Goal: Transaction & Acquisition: Purchase product/service

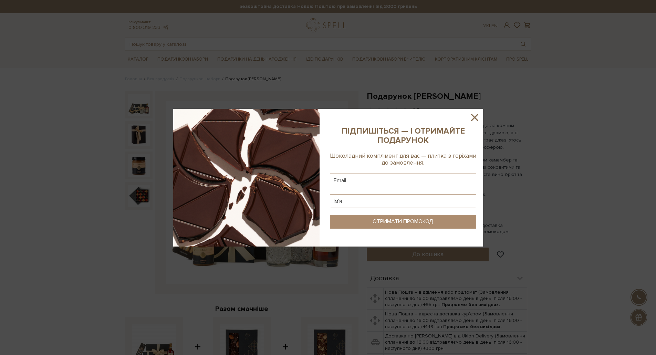
click at [476, 118] on icon at bounding box center [474, 117] width 7 height 7
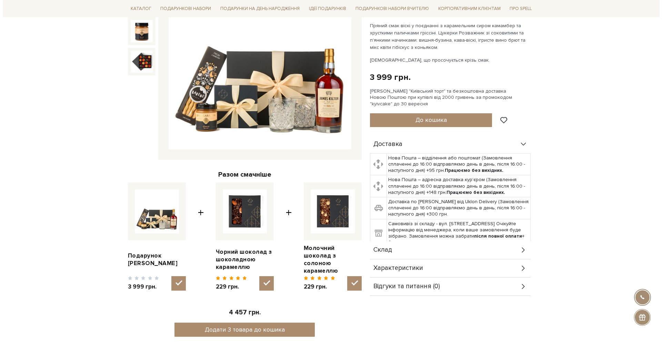
scroll to position [138, 0]
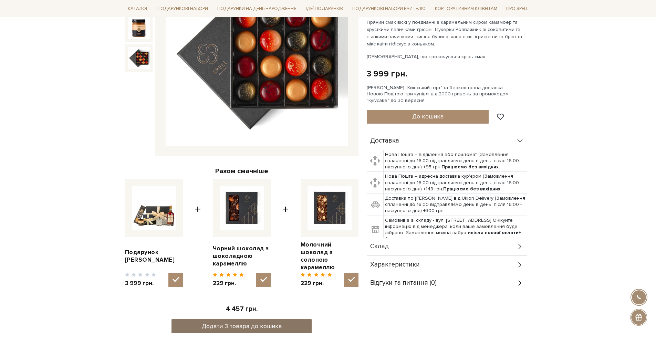
click at [262, 319] on button "Додати 3 товара до кошика" at bounding box center [242, 326] width 140 height 14
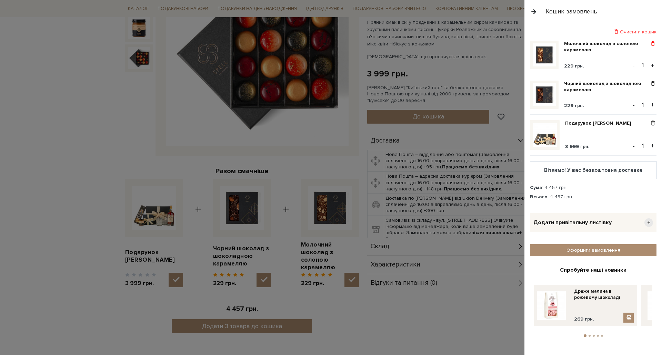
click at [651, 44] on span at bounding box center [652, 44] width 7 height 6
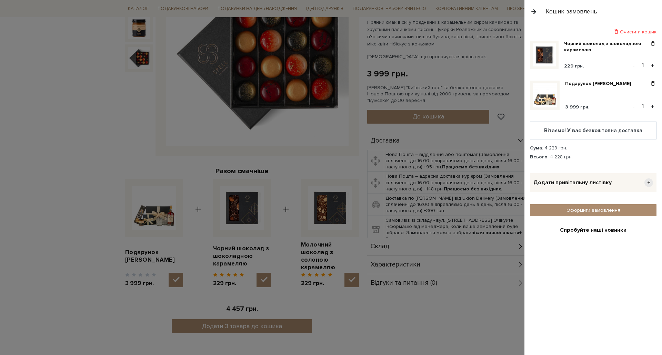
click at [588, 181] on span "Додати привітальну листівку" at bounding box center [572, 182] width 78 height 7
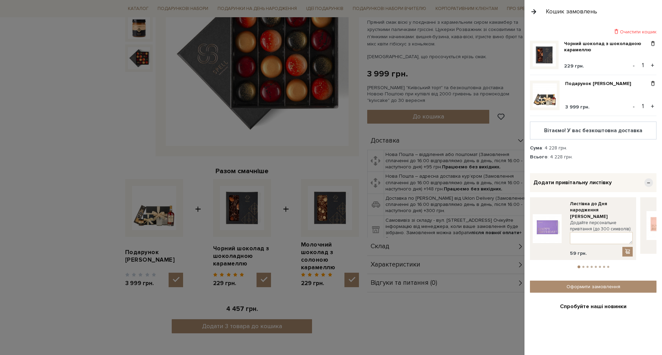
click at [580, 263] on ul "1 2 3 4 5 6 7 8" at bounding box center [593, 266] width 126 height 6
click at [581, 263] on ul "1 2 3 4 5 6 7 8" at bounding box center [593, 266] width 126 height 6
click at [582, 266] on button "2" at bounding box center [583, 267] width 2 height 2
click at [587, 266] on li "3" at bounding box center [587, 267] width 4 height 2
click at [593, 266] on li "5" at bounding box center [595, 267] width 4 height 2
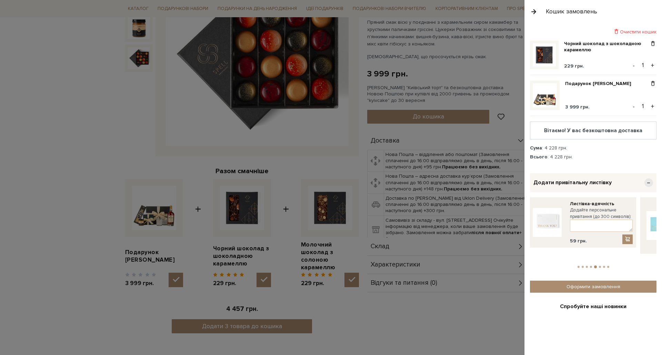
click at [599, 266] on button "6" at bounding box center [600, 267] width 2 height 2
click at [603, 266] on button "7" at bounding box center [604, 267] width 2 height 2
click at [597, 224] on textarea at bounding box center [601, 226] width 63 height 12
type textarea "Greetings from Internet Vikings!"
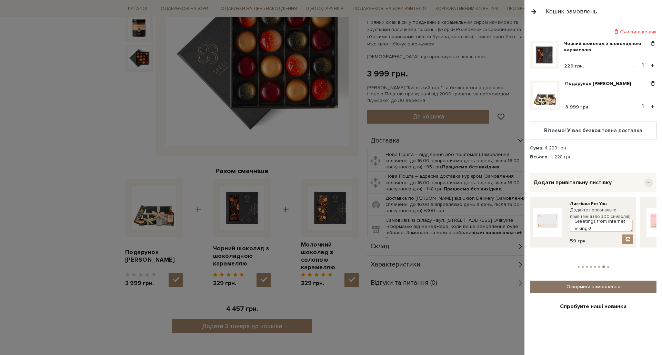
click at [596, 281] on link "Оформити замовлення" at bounding box center [593, 287] width 126 height 12
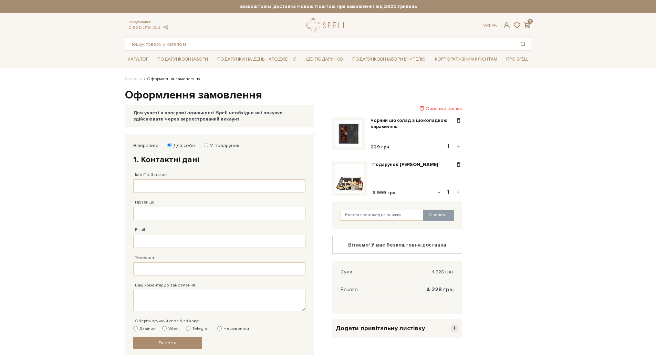
click at [205, 146] on input "У подарунок" at bounding box center [206, 145] width 4 height 4
radio input "true"
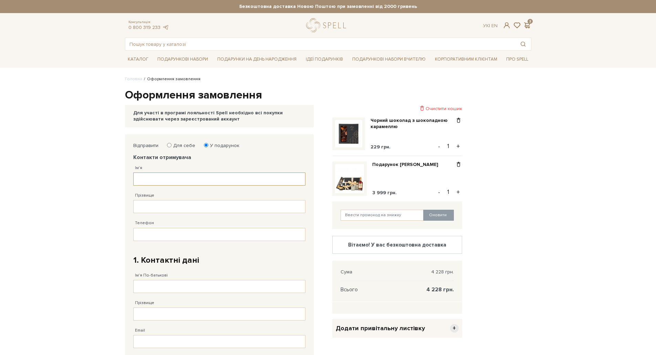
click at [218, 178] on input "Ім'я" at bounding box center [219, 179] width 172 height 13
click at [507, 27] on span at bounding box center [507, 25] width 8 height 7
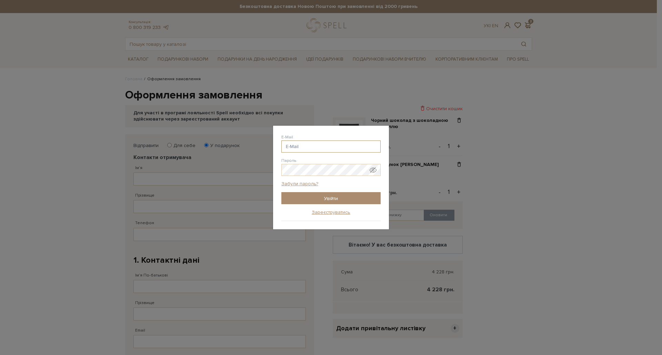
click at [323, 145] on input "E-Mail" at bounding box center [330, 147] width 99 height 12
click at [431, 77] on div "Авторизація E-Mail Пароль Забули пароль? Увійти Зареєструватись Забули пароль? …" at bounding box center [331, 177] width 662 height 355
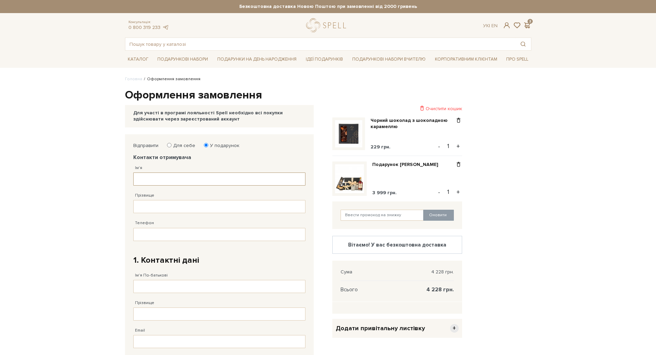
click at [192, 181] on input "Ім'я" at bounding box center [219, 179] width 172 height 13
type input "D"
type input "Владислав"
click at [174, 203] on input "Прізвище" at bounding box center [219, 206] width 172 height 13
type input "Чуйко"
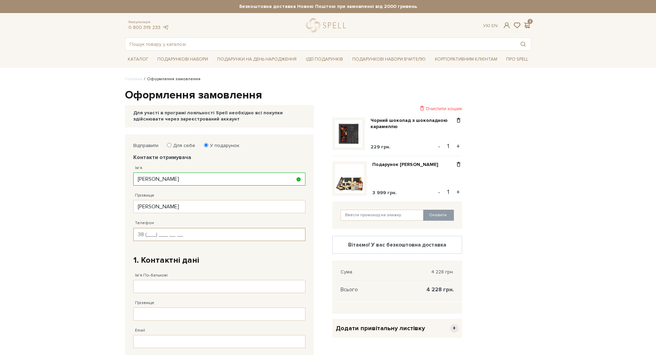
click at [161, 233] on input "Телефон" at bounding box center [219, 234] width 172 height 13
click at [181, 237] on input "Телефон" at bounding box center [219, 234] width 172 height 13
type input "38 (050) 576 88 03"
click at [174, 285] on input "Ім'я По-батькові" at bounding box center [219, 286] width 172 height 13
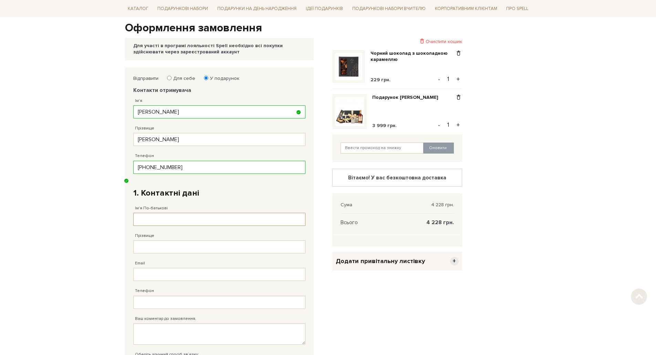
scroll to position [138, 0]
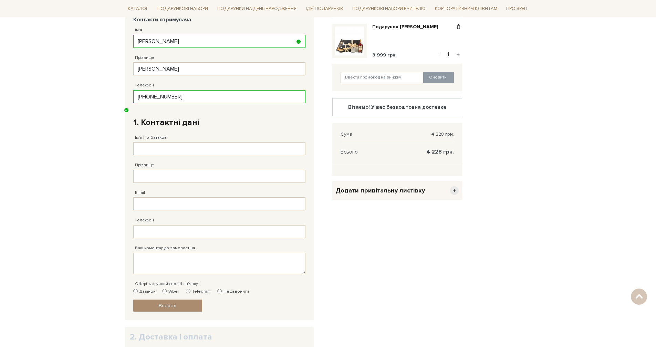
click at [21, 142] on body "Подарункові набори SALE Корпоративним клієнтам Доставка і оплата Консультація: …" at bounding box center [328, 169] width 656 height 615
click at [169, 148] on input "Ім'я По-батькові" at bounding box center [219, 148] width 172 height 13
type input "Вірко"
click at [159, 176] on input "Прізвище" at bounding box center [219, 176] width 172 height 13
type input "Вірко"
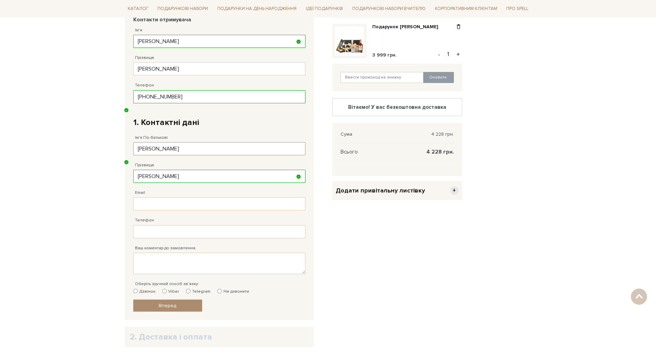
drag, startPoint x: 155, startPoint y: 150, endPoint x: 138, endPoint y: 151, distance: 17.3
click at [138, 151] on input "Вірко" at bounding box center [219, 148] width 172 height 13
type input "Оксана"
click at [152, 206] on input "Email" at bounding box center [219, 203] width 172 height 13
type input "щ"
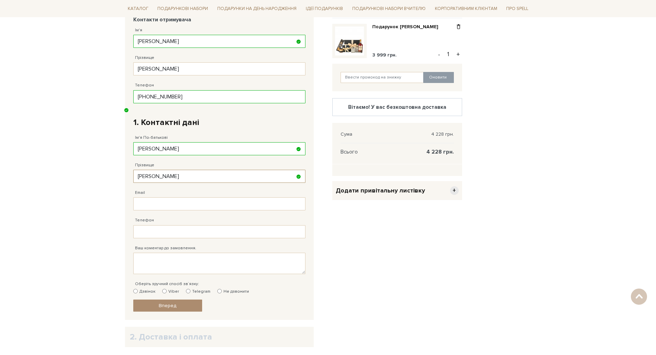
drag, startPoint x: 133, startPoint y: 177, endPoint x: 120, endPoint y: 179, distance: 12.9
click at [122, 177] on div "Відправити Для себе У подарунок Контакти отримувача Ім'я Владислав Заповніть по…" at bounding box center [224, 180] width 207 height 367
click at [164, 201] on div "Email Адрес уже зареєстровано! Некорректна адреса!" at bounding box center [219, 197] width 172 height 28
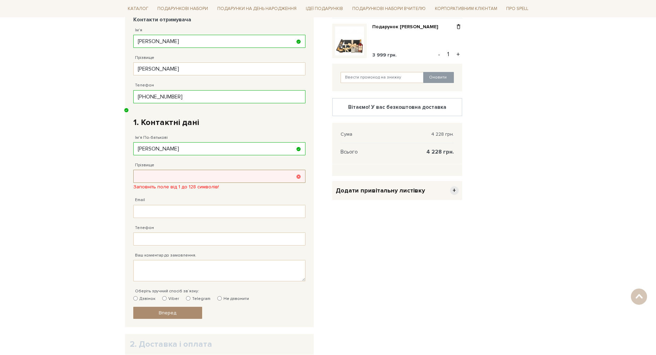
click at [162, 177] on input "Прізвище" at bounding box center [219, 176] width 172 height 13
type input "Вірко"
click at [158, 209] on input "Email" at bounding box center [219, 211] width 172 height 13
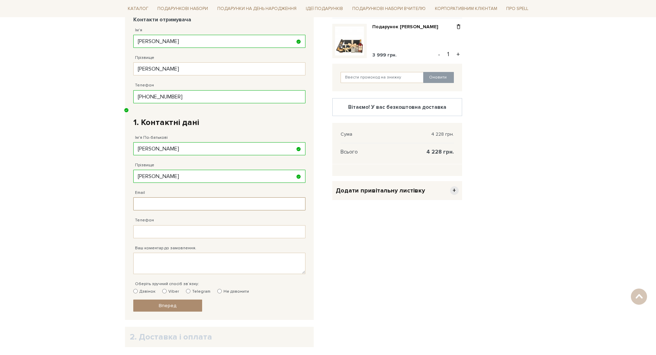
type input "л"
type input "ksenia.sobko@internetvikings.com"
click at [158, 235] on input "Телефон" at bounding box center [219, 231] width 172 height 13
type input "38 (066) 779 56 44"
drag, startPoint x: 178, startPoint y: 205, endPoint x: 201, endPoint y: 224, distance: 29.9
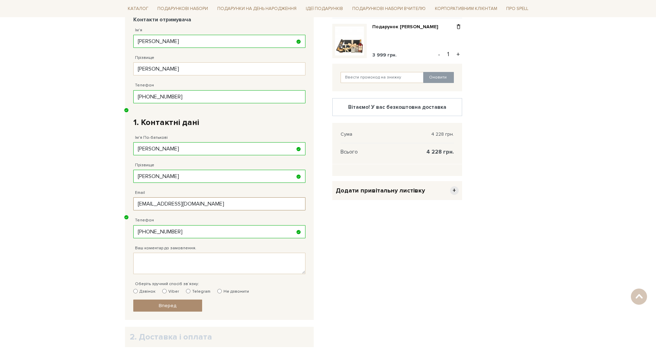
click at [215, 205] on input "ksenia.sobko@internetvikings.com" at bounding box center [219, 203] width 172 height 13
click at [154, 266] on textarea "Ваш коментар до замовлення." at bounding box center [219, 263] width 172 height 21
paste textarea "Добрий день! Було б добре доставити замовлення у Харків. Отримувач - Чуйко Влад…"
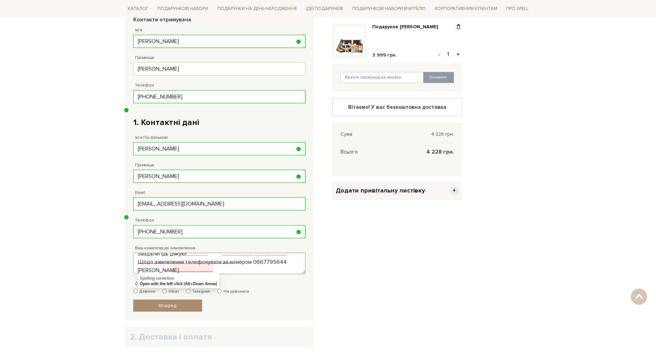
type textarea "Добрий день! Було б добре доставити замовлення у Харків. Отримувач - Чуйко Влад…"
click at [187, 292] on input "Telegram" at bounding box center [188, 291] width 4 height 4
radio input "true"
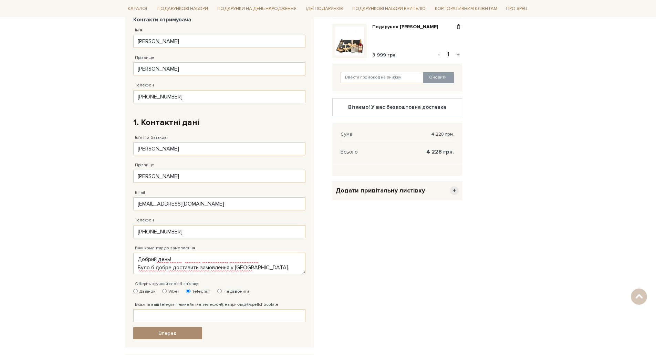
click at [166, 292] on input "Viber" at bounding box center [164, 291] width 4 height 4
radio input "true"
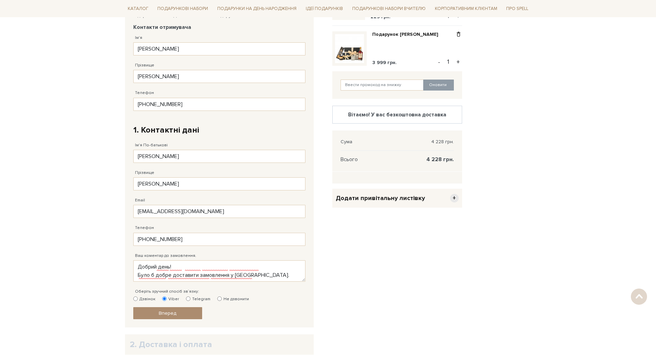
scroll to position [138, 0]
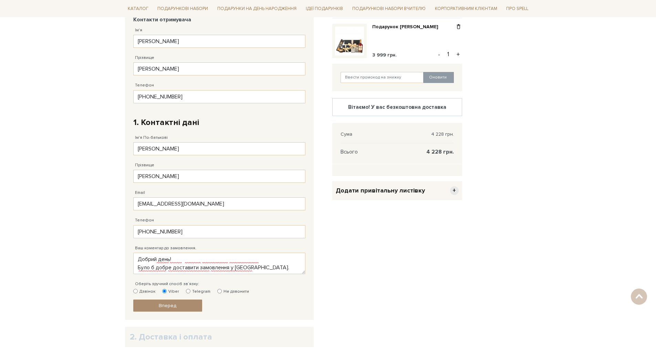
click at [454, 192] on span "+" at bounding box center [454, 190] width 9 height 9
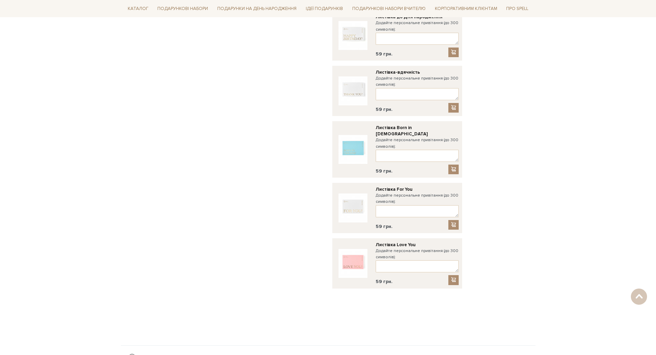
scroll to position [517, 0]
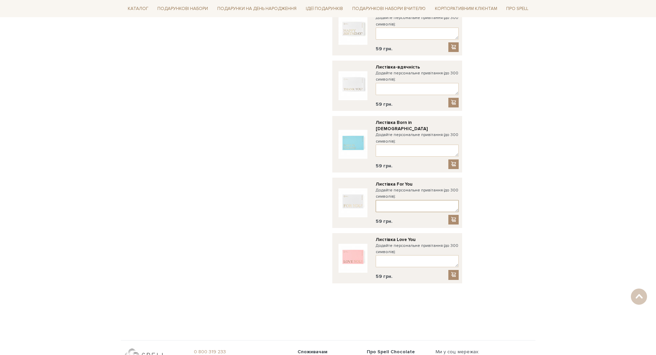
click at [408, 200] on textarea at bounding box center [417, 206] width 83 height 12
click at [426, 200] on textarea "Greetings from Interent Vikings" at bounding box center [417, 206] width 83 height 12
click at [448, 200] on textarea "Greetings from Internet Vikings" at bounding box center [417, 206] width 83 height 12
type textarea "Greetings from Internet Vikings!"
click at [455, 217] on span at bounding box center [453, 220] width 7 height 6
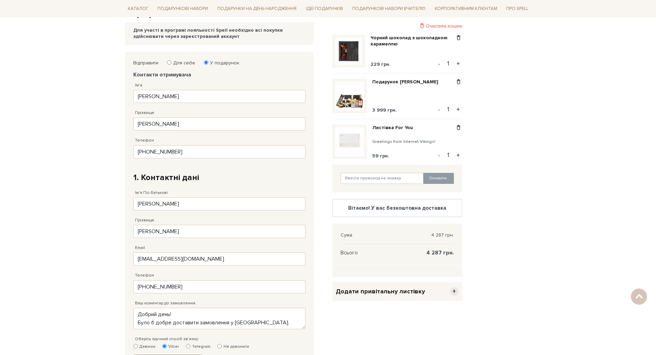
scroll to position [185, 0]
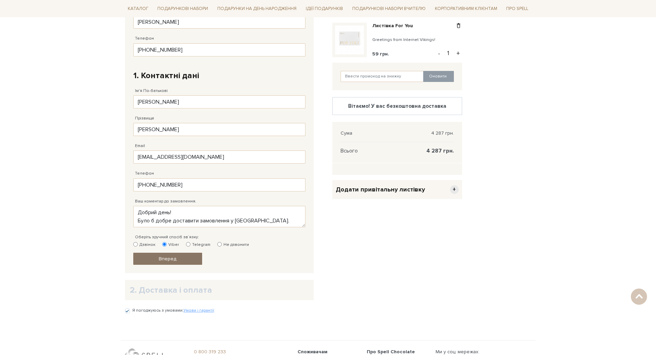
click at [175, 257] on span "Вперед" at bounding box center [168, 259] width 18 height 6
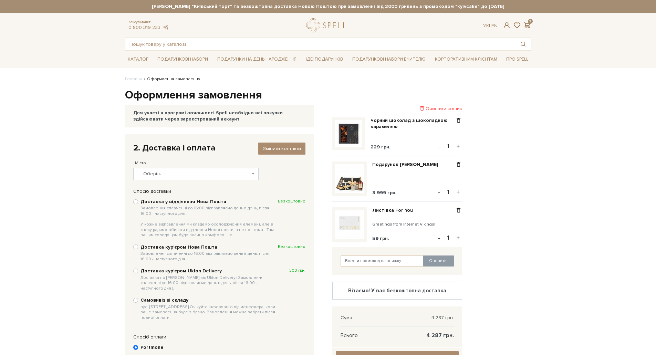
click at [237, 173] on span "--- Оберіть ---" at bounding box center [194, 174] width 113 height 7
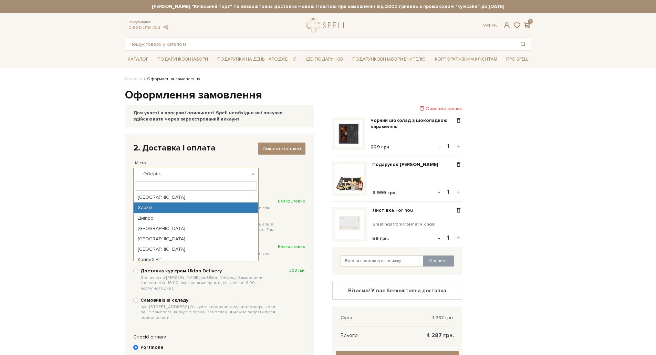
select select "Харків"
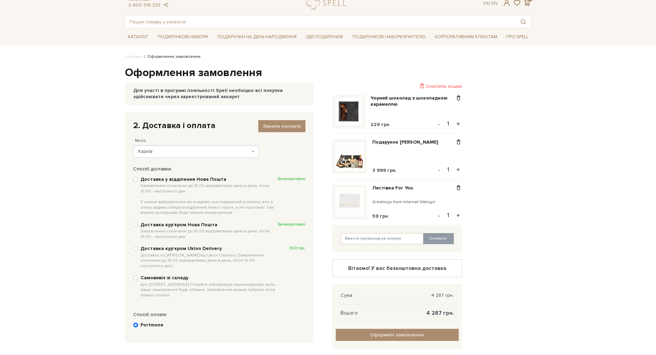
scroll to position [34, 0]
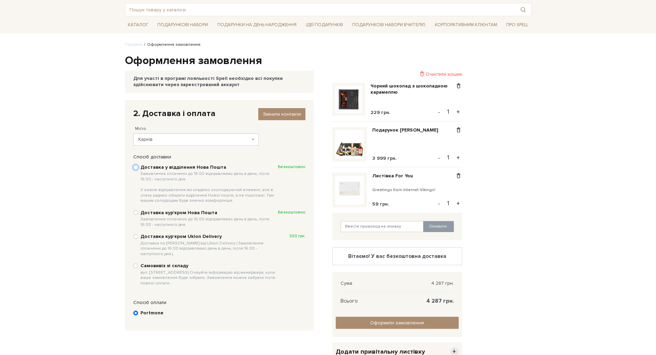
click at [136, 167] on input "Доставка у відділення Нова Пошта Замовлення сплаченні до 16:00 відправляємо ден…" at bounding box center [135, 167] width 5 height 5
radio input "true"
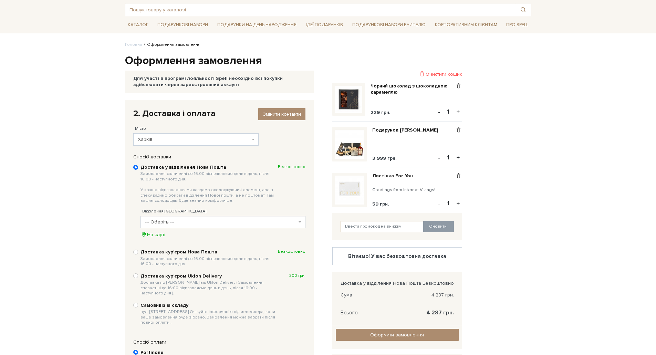
click at [164, 218] on span "--- Оберіть ---" at bounding box center [223, 222] width 165 height 12
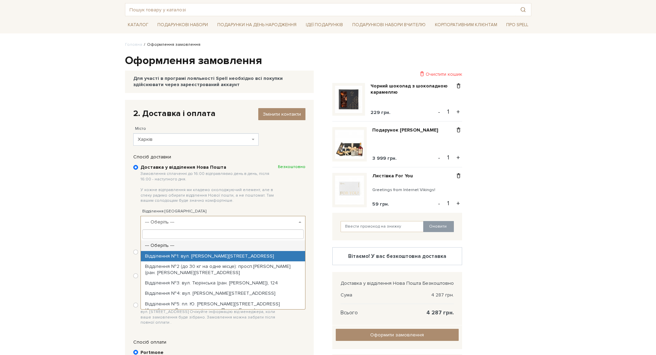
paste input "29731"
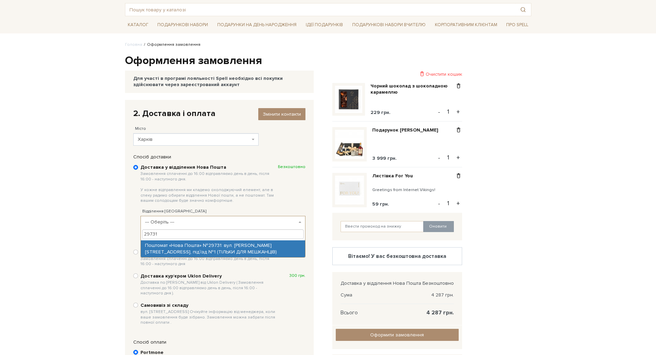
type input "29731"
select select "Поштомат «Нова Пошта» №29731: вул. Мирослава Мисли, 58а, під`їзд №1 (ТІЛЬКИ ДЛЯ…"
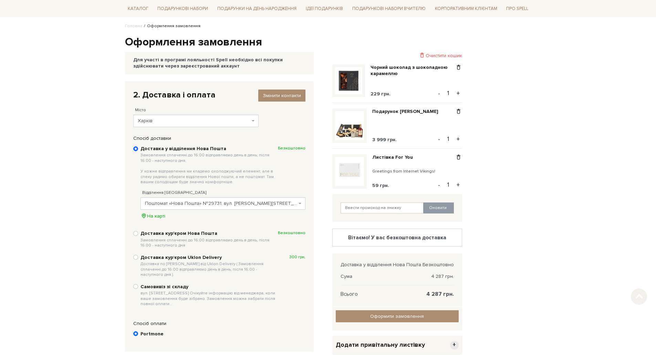
scroll to position [69, 0]
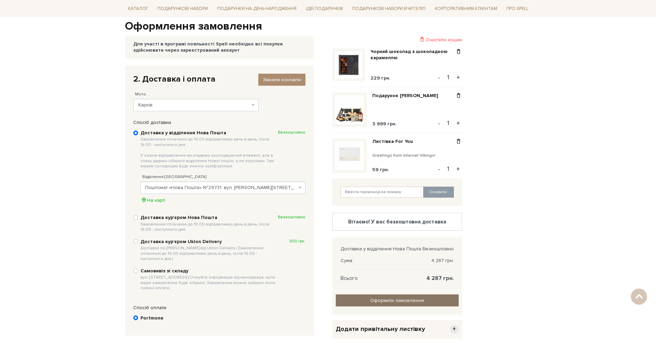
click at [369, 300] on input "Оформити замовлення" at bounding box center [397, 301] width 123 height 12
